Goal: Information Seeking & Learning: Learn about a topic

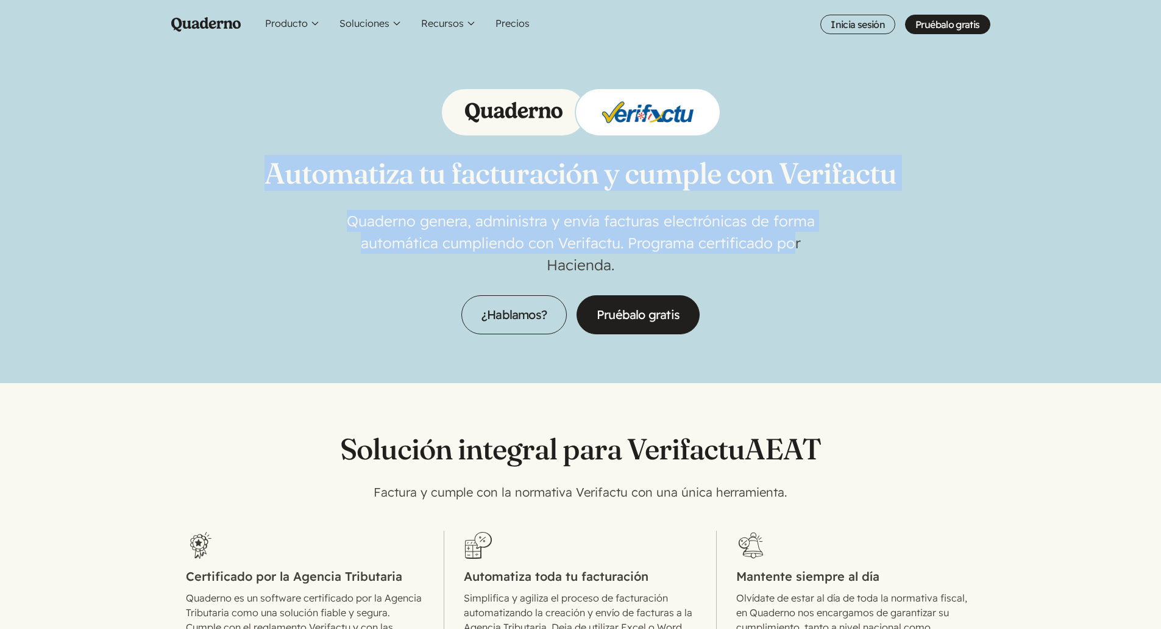
drag, startPoint x: 279, startPoint y: 190, endPoint x: 794, endPoint y: 245, distance: 518.7
click at [794, 245] on div "Automatiza tu facturación y cumple con Verifactu Quaderno genera, administra y …" at bounding box center [581, 211] width 790 height 246
click at [794, 245] on p "Quaderno genera, administra y envía facturas electrónicas de forma automática c…" at bounding box center [581, 243] width 488 height 66
drag, startPoint x: 794, startPoint y: 245, endPoint x: 283, endPoint y: 155, distance: 518.7
click at [283, 155] on div "Automatiza tu facturación y cumple con Verifactu Quaderno genera, administra y …" at bounding box center [581, 211] width 632 height 246
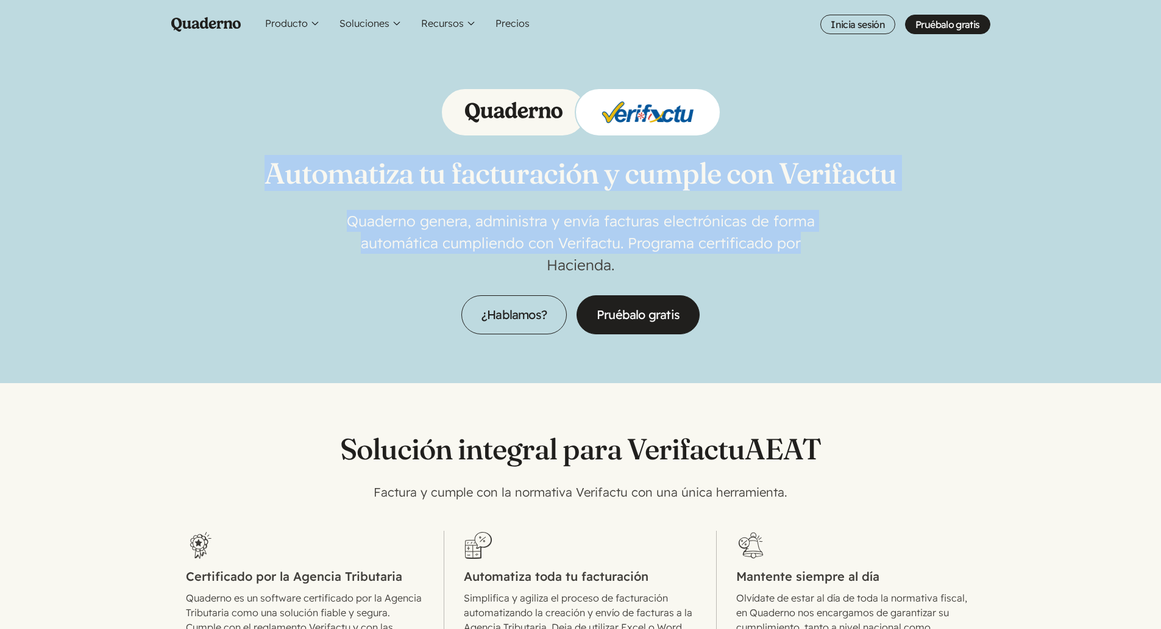
click at [283, 156] on h1 "Automatiza tu facturación y cumple con Verifactu" at bounding box center [581, 173] width 632 height 34
drag, startPoint x: 474, startPoint y: 193, endPoint x: 676, endPoint y: 259, distance: 212.5
click at [676, 259] on div "Automatiza tu facturación y cumple con Verifactu Quaderno genera, administra y …" at bounding box center [581, 211] width 632 height 246
click at [676, 259] on p "Quaderno genera, administra y envía facturas electrónicas de forma automática c…" at bounding box center [581, 243] width 488 height 66
drag, startPoint x: 676, startPoint y: 259, endPoint x: 252, endPoint y: 154, distance: 436.6
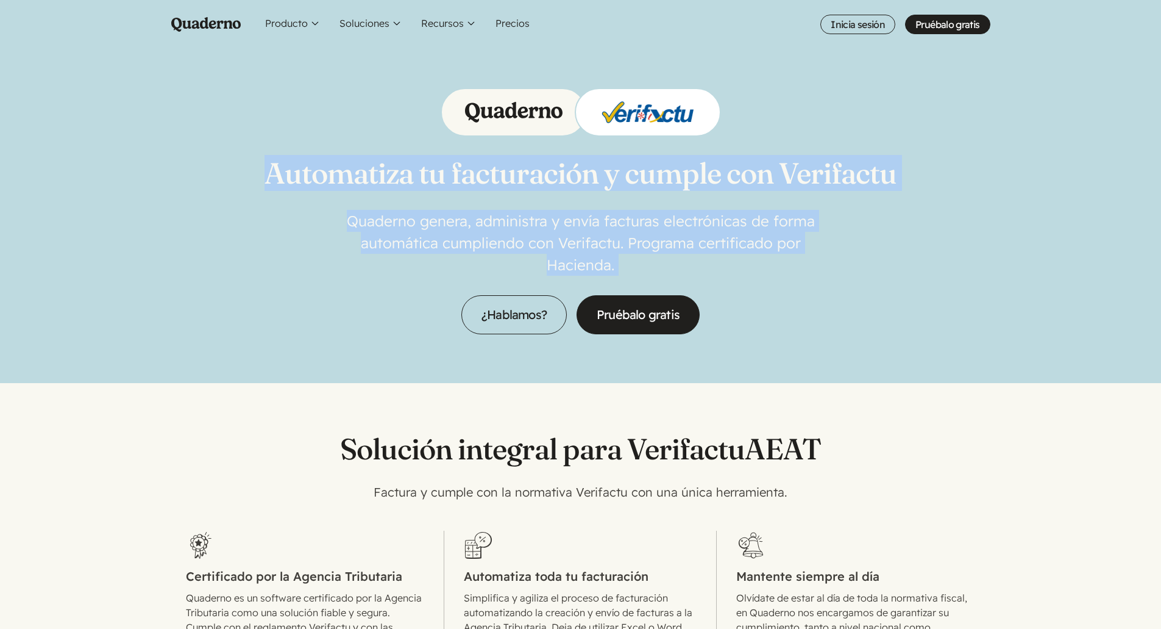
click at [252, 154] on div "Automatiza tu facturación y cumple con Verifactu Quaderno genera, administra y …" at bounding box center [581, 211] width 790 height 246
drag, startPoint x: 276, startPoint y: 157, endPoint x: 691, endPoint y: 263, distance: 428.7
click at [691, 263] on div "Automatiza tu facturación y cumple con Verifactu Quaderno genera, administra y …" at bounding box center [581, 211] width 790 height 246
click at [691, 263] on p "Quaderno genera, administra y envía facturas electrónicas de forma automática c…" at bounding box center [581, 243] width 488 height 66
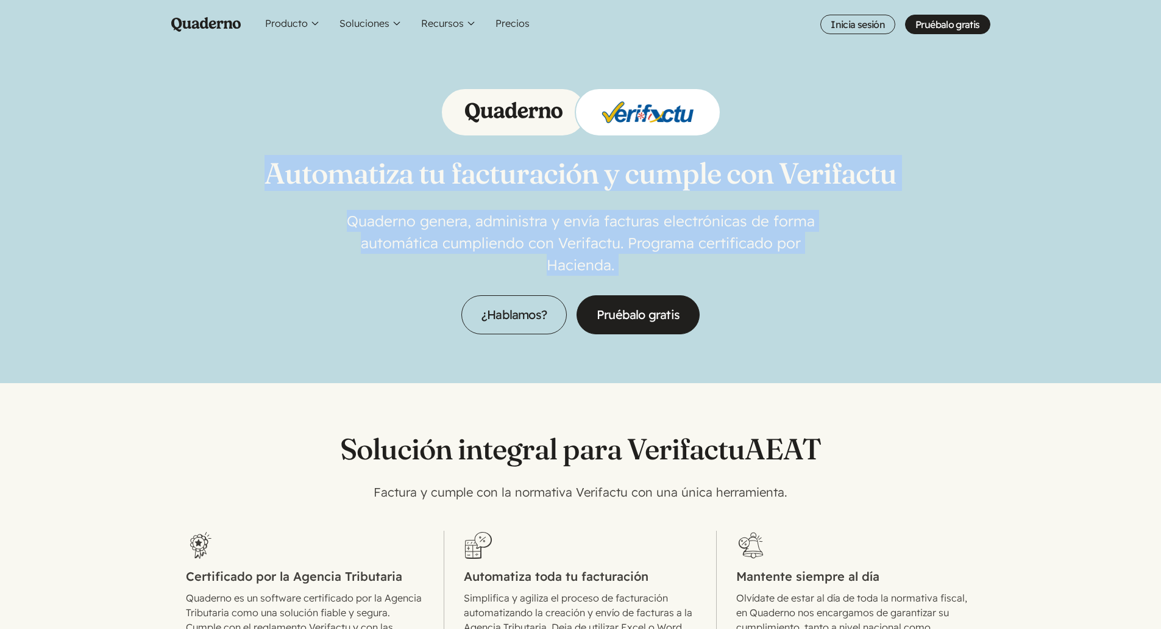
drag, startPoint x: 691, startPoint y: 263, endPoint x: 279, endPoint y: 159, distance: 424.7
click at [279, 159] on div "Automatiza tu facturación y cumple con Verifactu Quaderno genera, administra y …" at bounding box center [581, 211] width 632 height 246
click at [279, 159] on h1 "Automatiza tu facturación y cumple con Verifactu" at bounding box center [581, 173] width 632 height 34
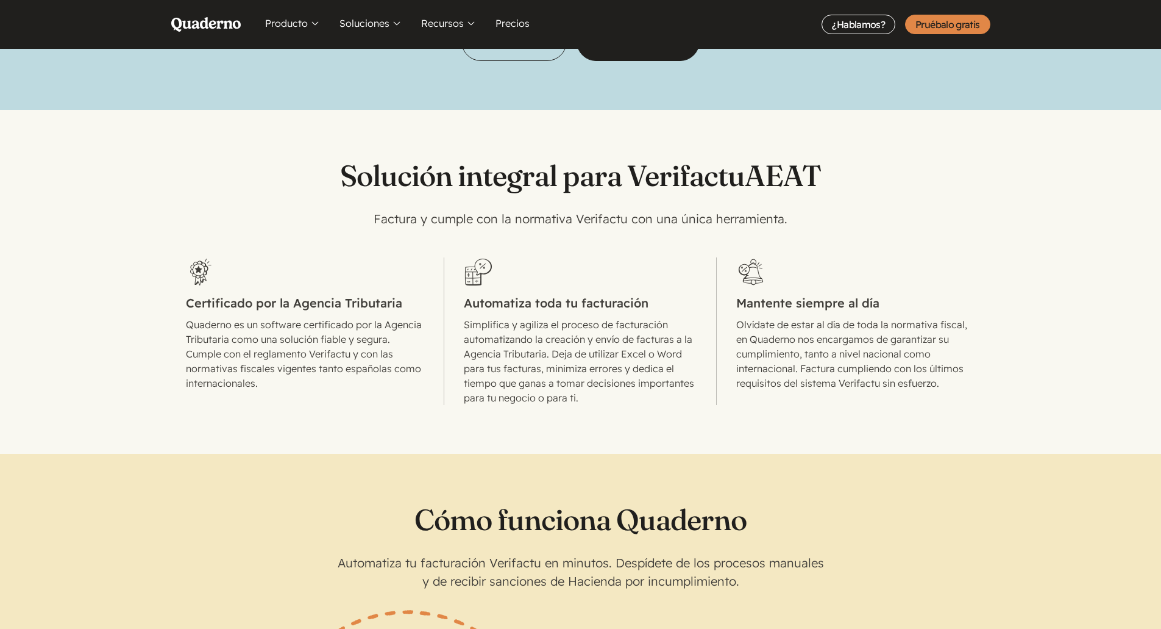
scroll to position [305, 0]
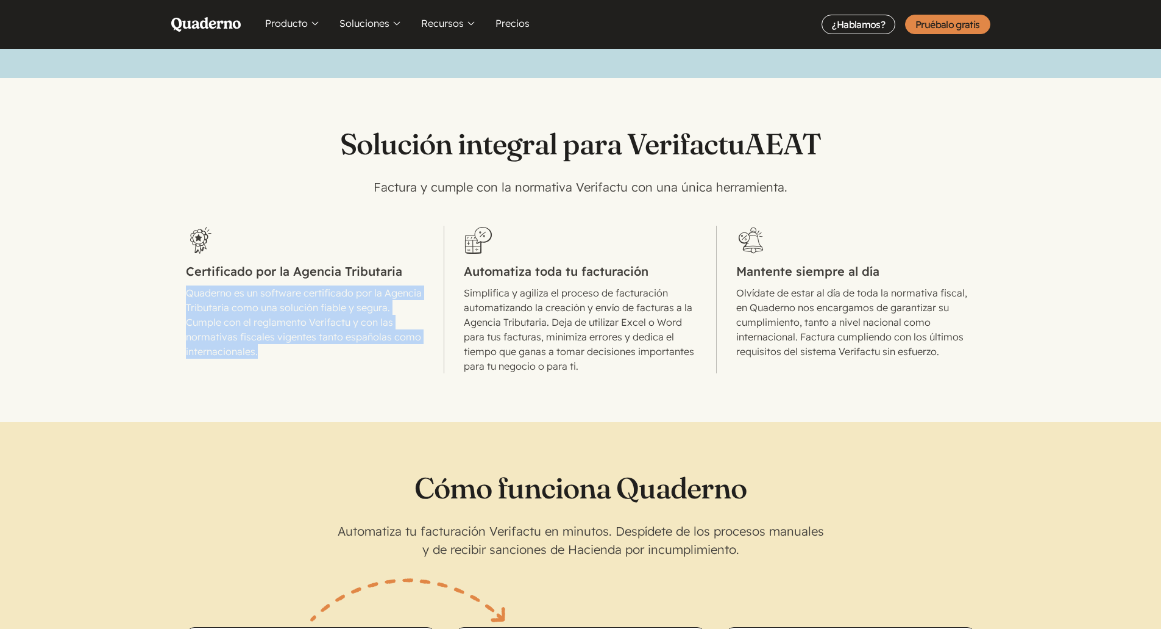
drag, startPoint x: 212, startPoint y: 291, endPoint x: 392, endPoint y: 358, distance: 192.5
click at [392, 358] on section "Solución integral para Verifactu AEAT Factura y cumple con la normativa Verifac…" at bounding box center [580, 225] width 1161 height 295
click at [392, 358] on p "Quaderno es un software certificado por la Agencia Tributaria como una solución…" at bounding box center [305, 321] width 239 height 73
drag, startPoint x: 392, startPoint y: 358, endPoint x: 338, endPoint y: 226, distance: 142.2
click at [338, 226] on li "Certificado por la Agencia Tributaria Quaderno es un software certificado por l…" at bounding box center [315, 300] width 259 height 148
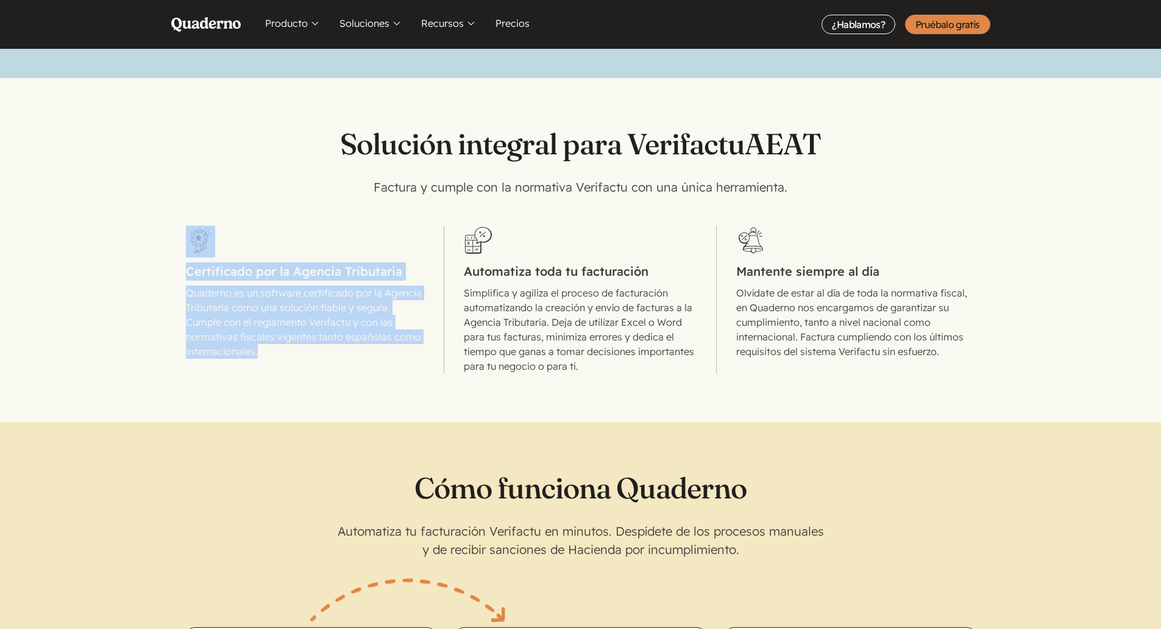
click at [338, 226] on li "Certificado por la Agencia Tributaria Quaderno es un software certificado por l…" at bounding box center [315, 300] width 259 height 148
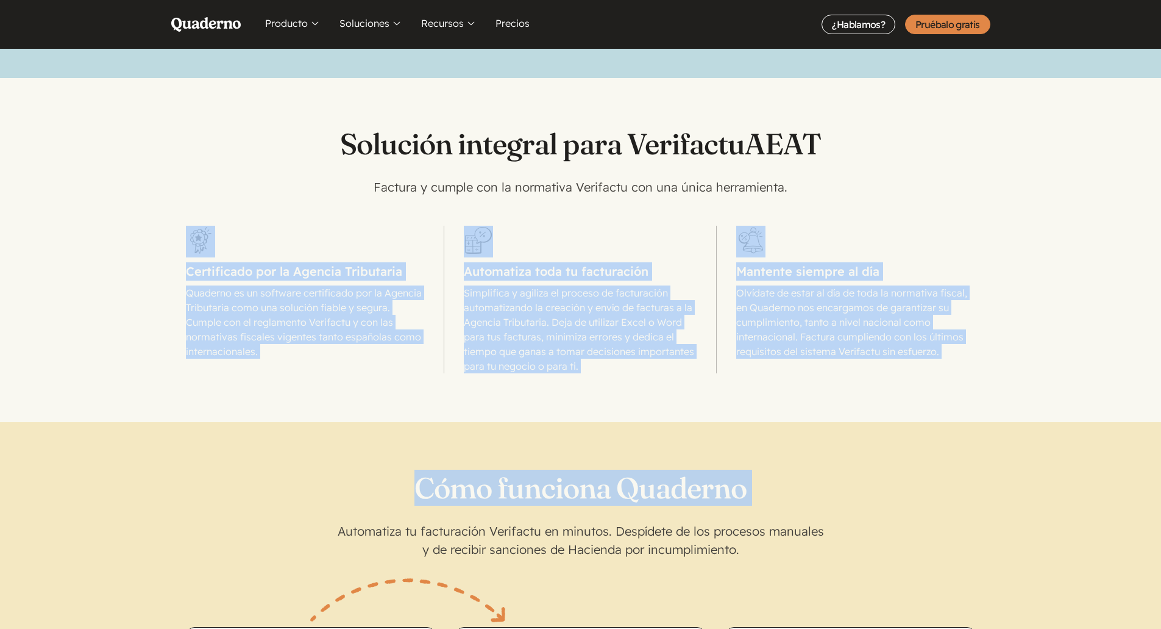
drag, startPoint x: 338, startPoint y: 226, endPoint x: 758, endPoint y: 377, distance: 445.9
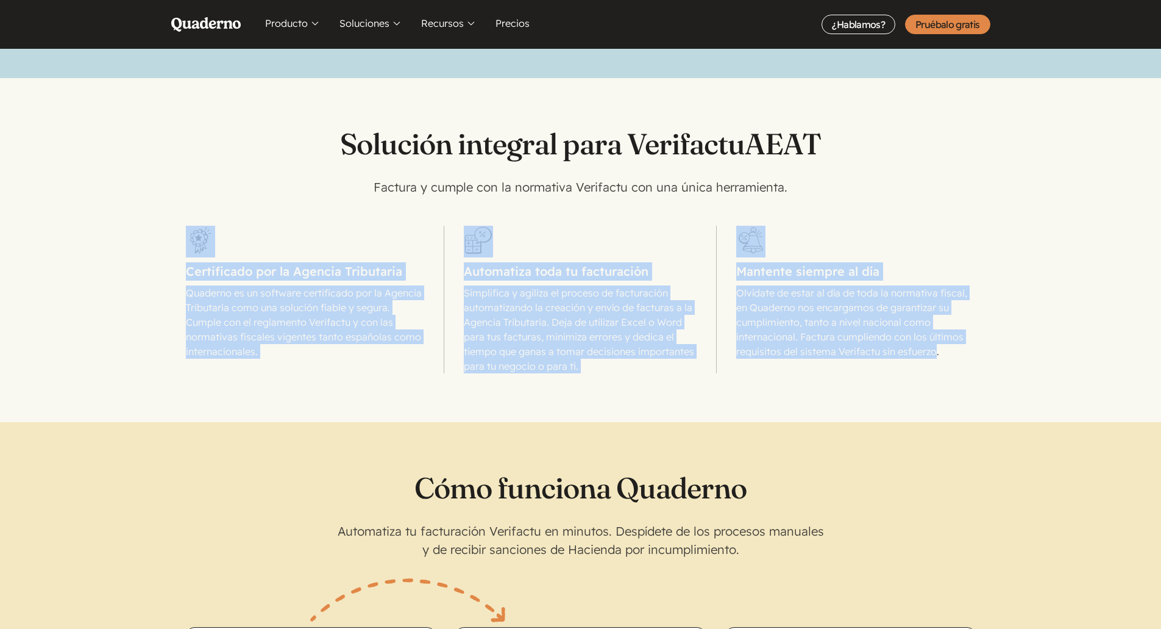
drag, startPoint x: 937, startPoint y: 358, endPoint x: 184, endPoint y: 224, distance: 765.3
click at [184, 224] on section "Solución integral para Verifactu AEAT Factura y cumple con la normativa Verifac…" at bounding box center [580, 225] width 1161 height 295
click at [183, 224] on section "Solución integral para Verifactu AEAT Factura y cumple con la normativa Verifac…" at bounding box center [580, 225] width 1161 height 295
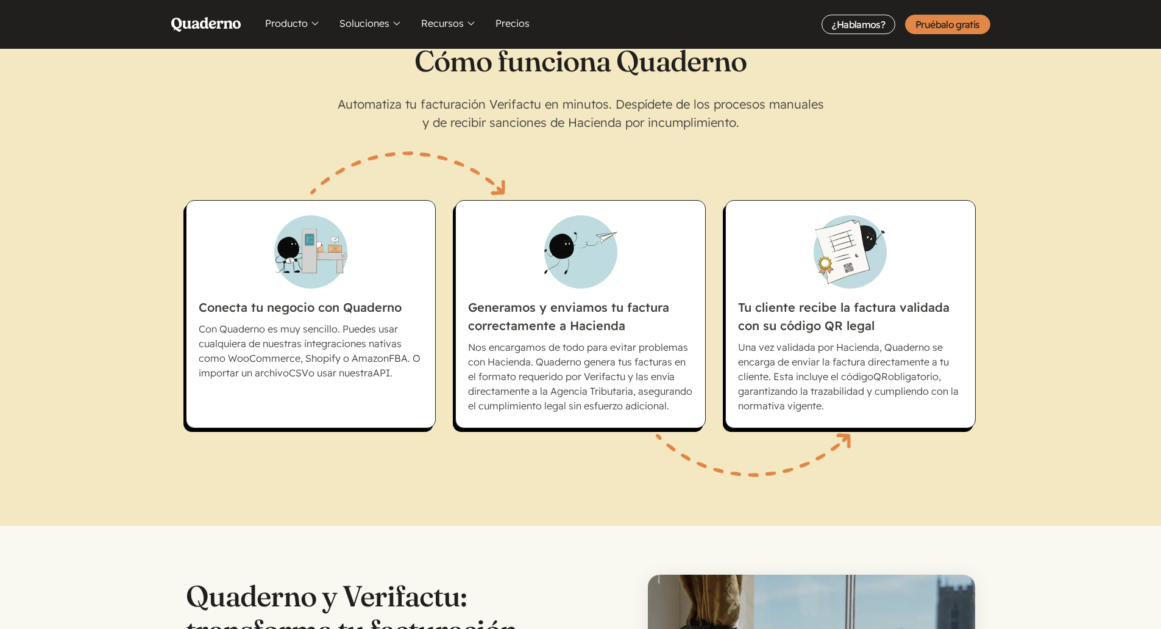
scroll to position [366, 0]
